Goal: Find specific page/section: Find specific page/section

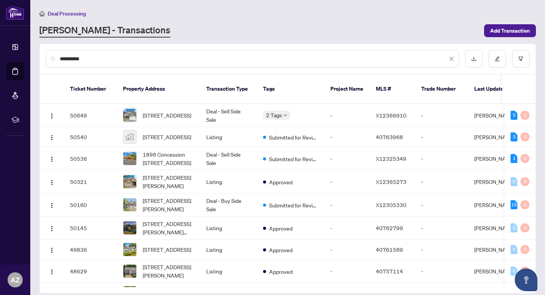
type input "**********"
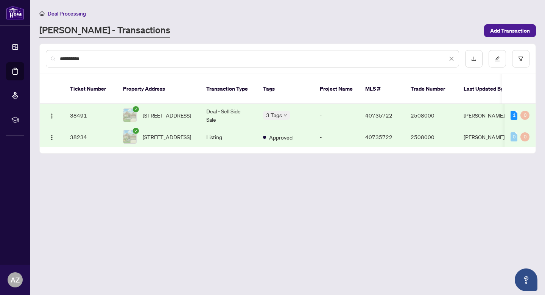
click at [244, 105] on td "Deal - Sell Side Sale" at bounding box center [228, 115] width 57 height 23
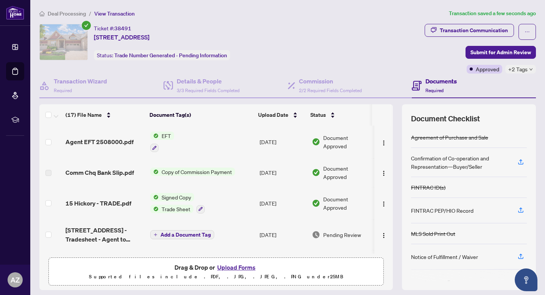
click at [108, 136] on td "Agent EFT 2508000.pdf" at bounding box center [104, 141] width 85 height 33
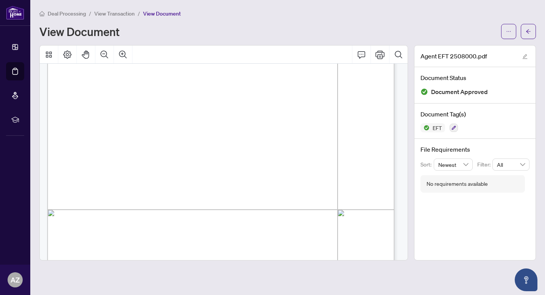
scroll to position [156, 0]
click at [526, 34] on span "button" at bounding box center [528, 31] width 5 height 12
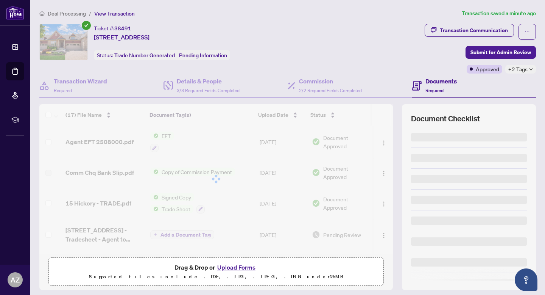
click at [61, 11] on span "Deal Processing" at bounding box center [67, 13] width 38 height 7
